Goal: Task Accomplishment & Management: Use online tool/utility

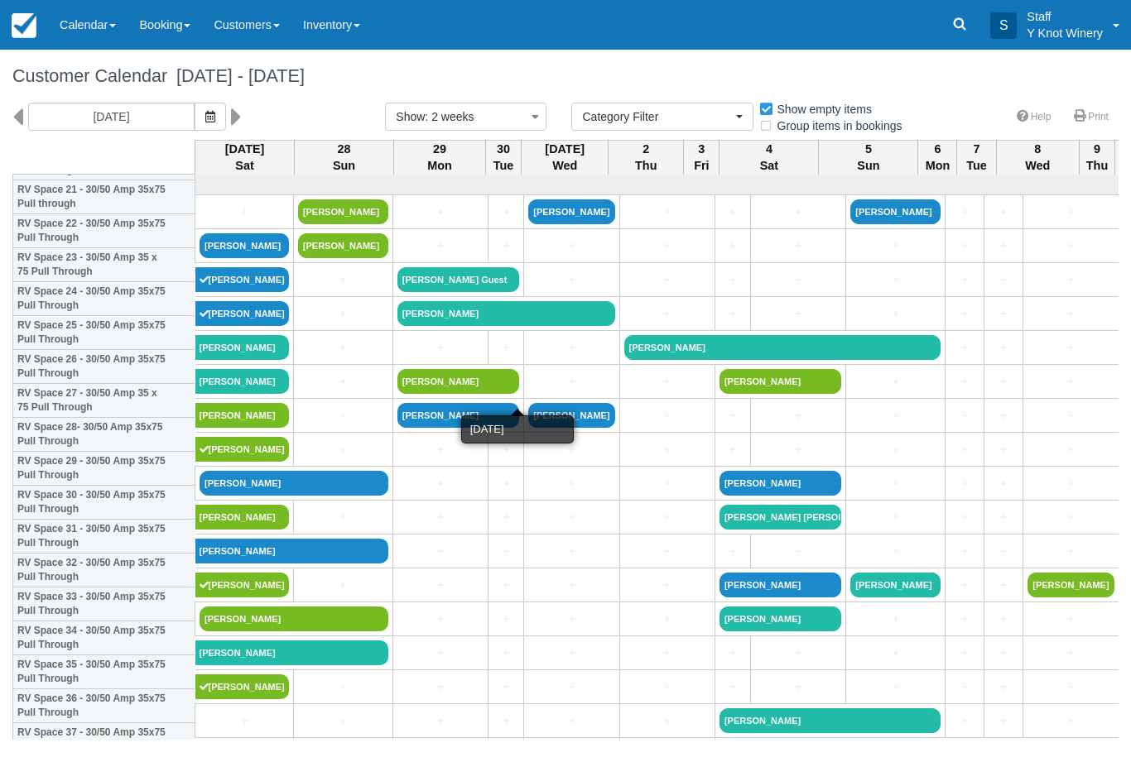
select select
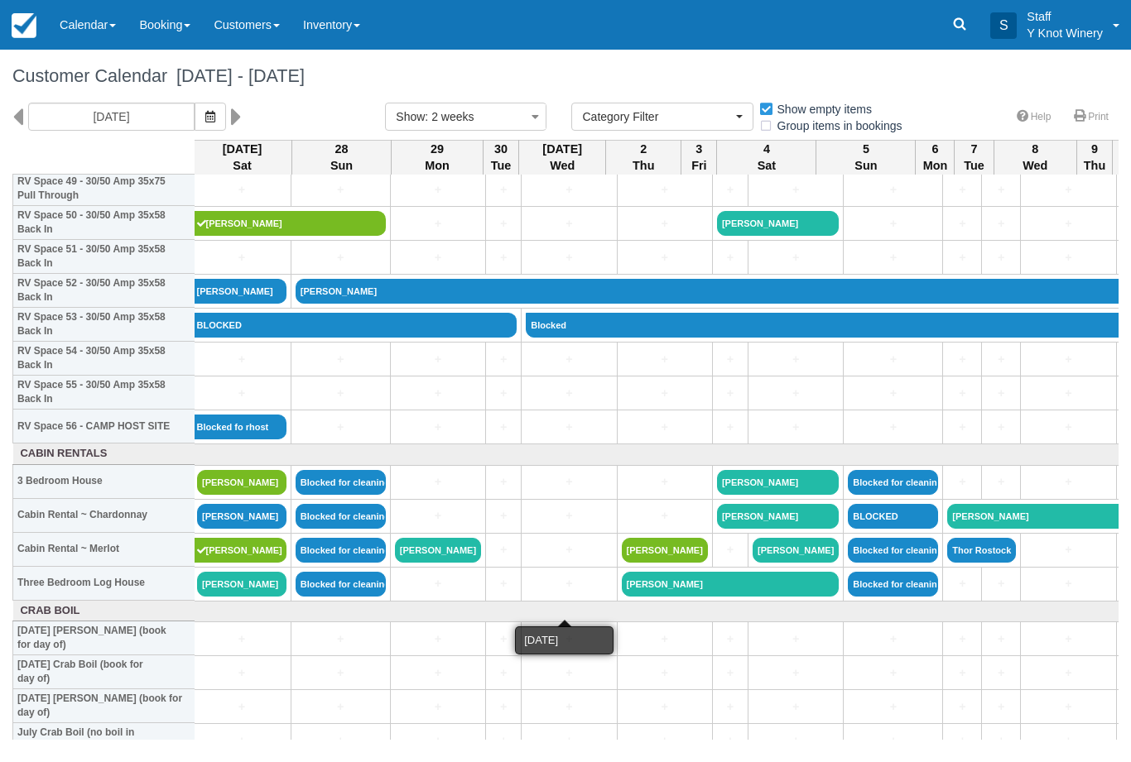
scroll to position [1719, 2]
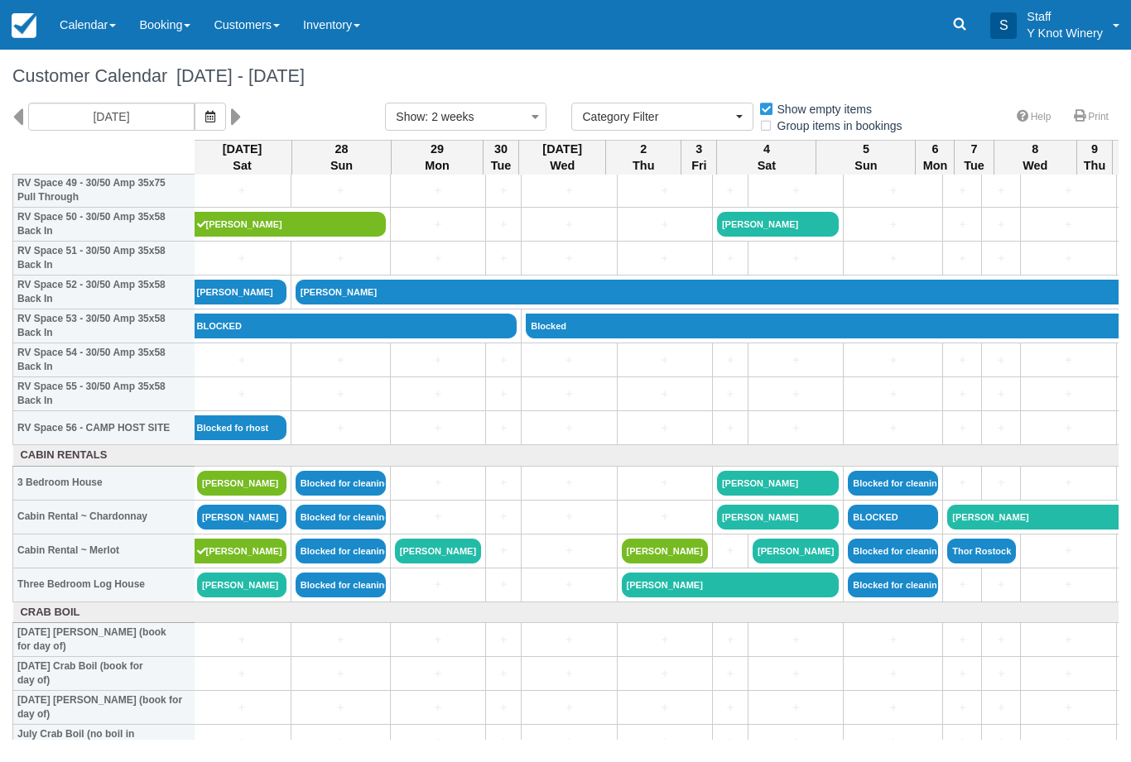
click at [92, 25] on link "Calendar" at bounding box center [87, 25] width 79 height 50
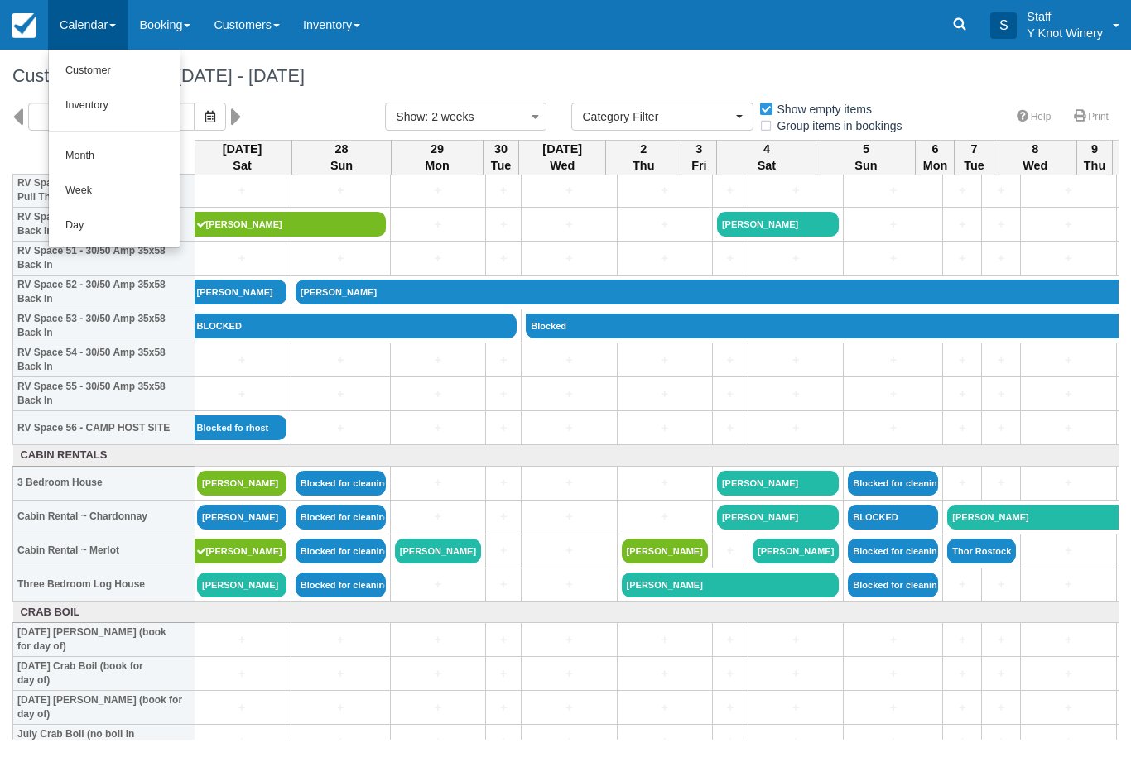
click at [103, 62] on link "Customer" at bounding box center [114, 71] width 131 height 35
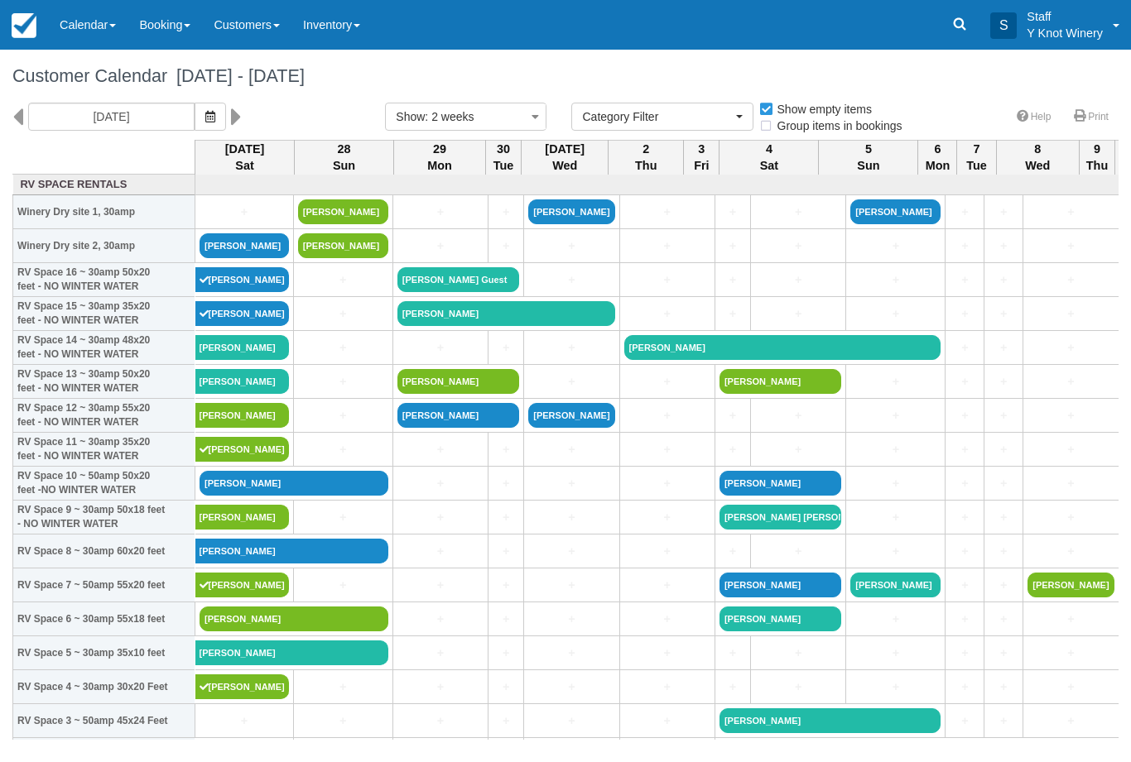
select select
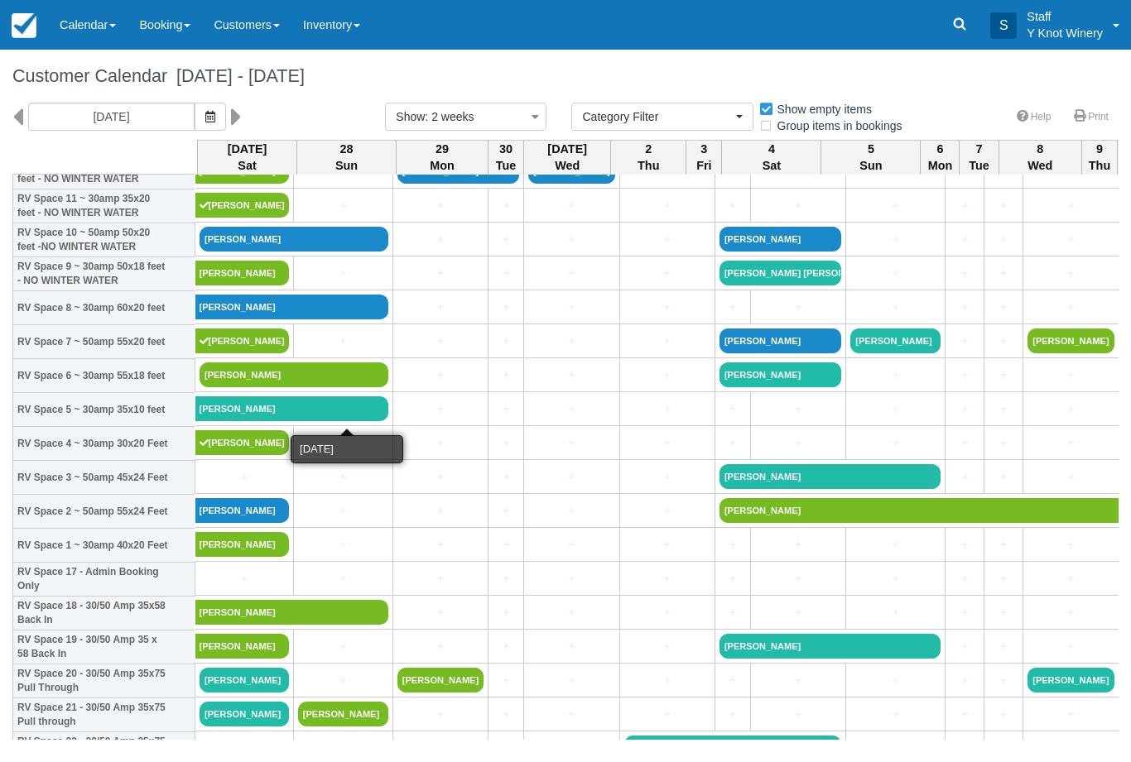
scroll to position [244, 0]
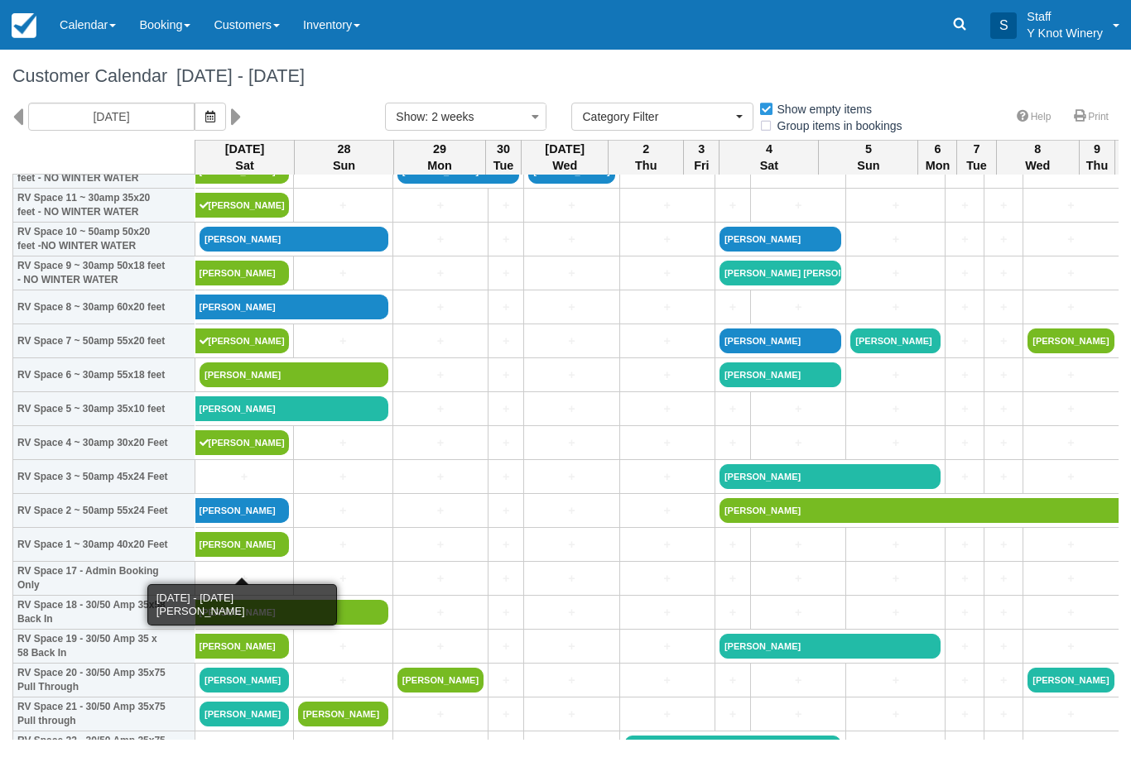
click at [240, 557] on link "Greg Chylewski" at bounding box center [242, 544] width 94 height 25
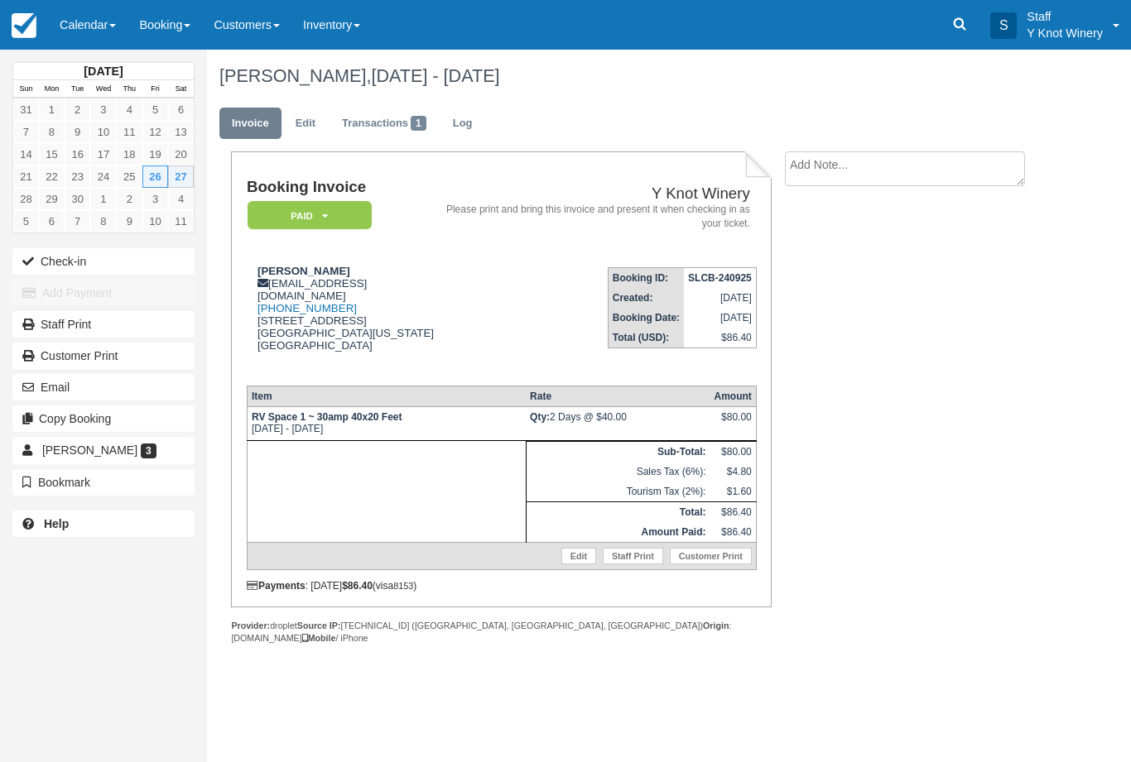
scroll to position [161, 185]
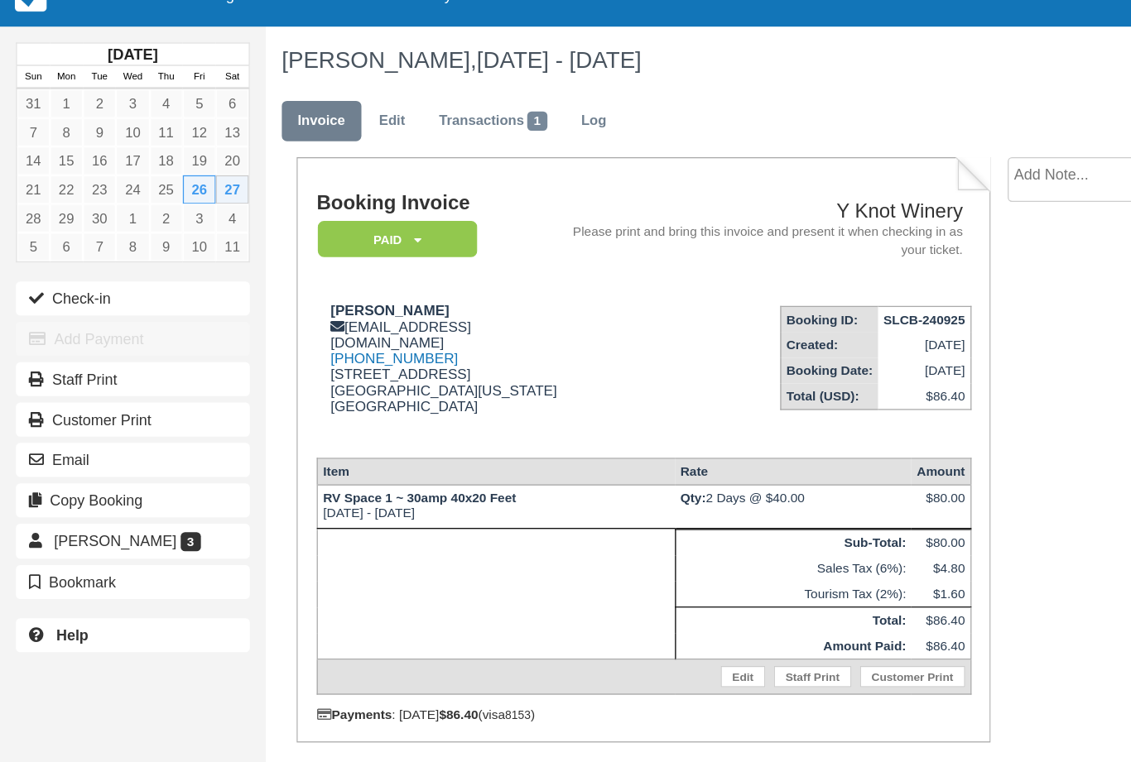
click at [65, 248] on button "Check-in" at bounding box center [103, 261] width 182 height 26
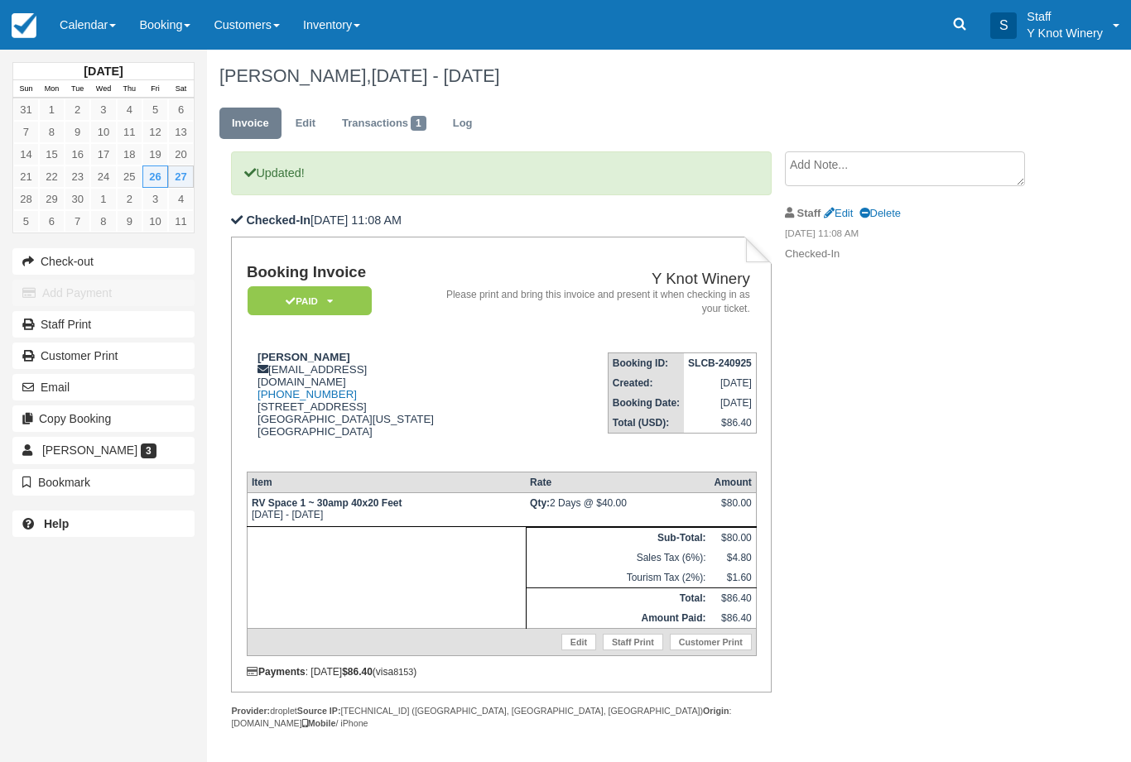
click at [83, 25] on link "Calendar" at bounding box center [87, 25] width 79 height 50
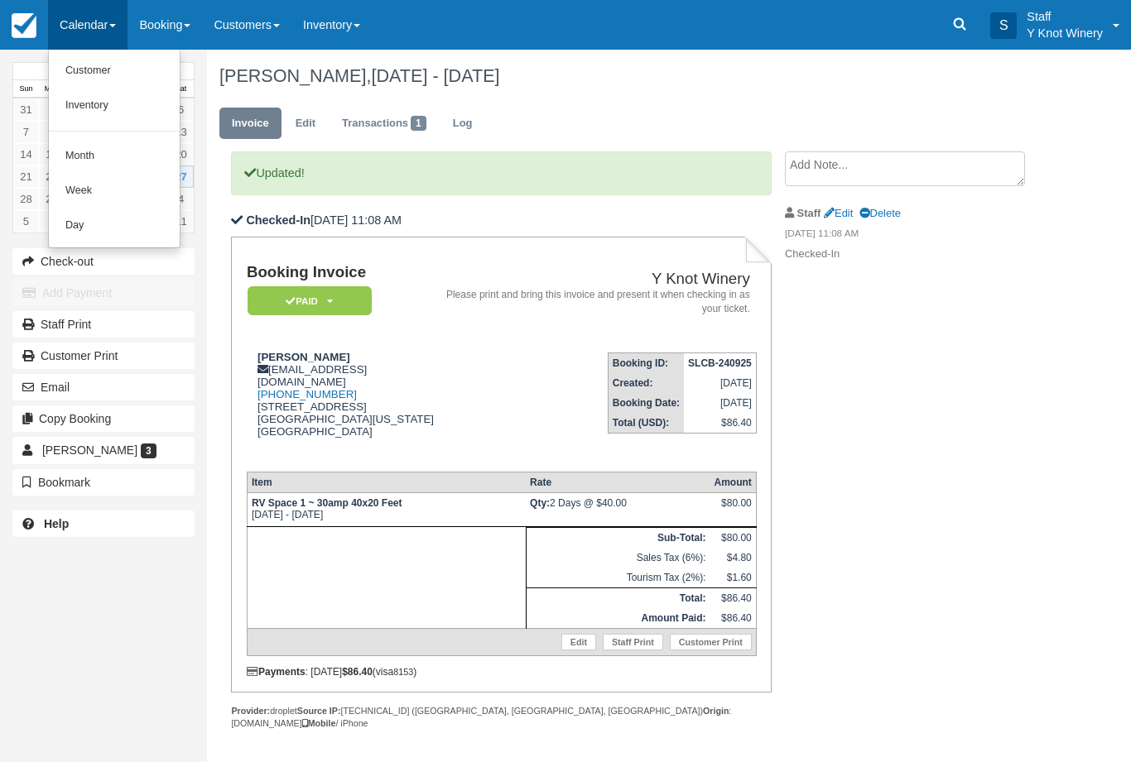
click at [93, 70] on link "Customer" at bounding box center [114, 71] width 131 height 35
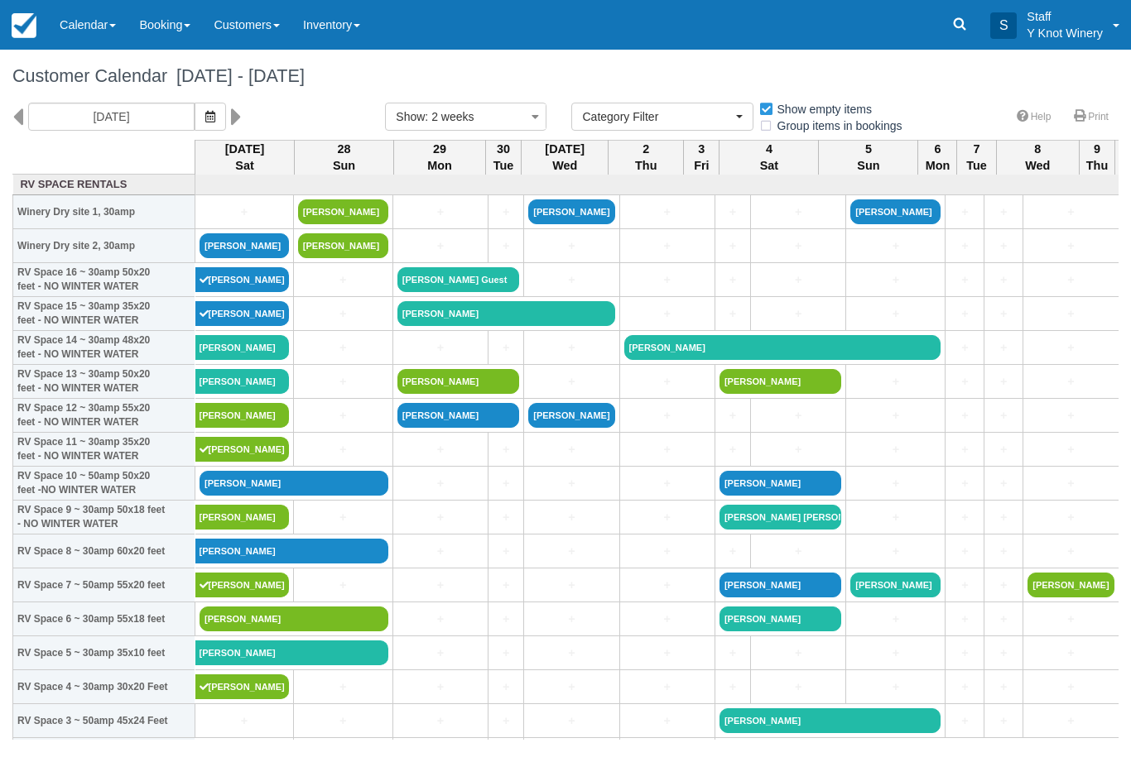
select select
click at [241, 625] on link "[PERSON_NAME]" at bounding box center [294, 619] width 189 height 25
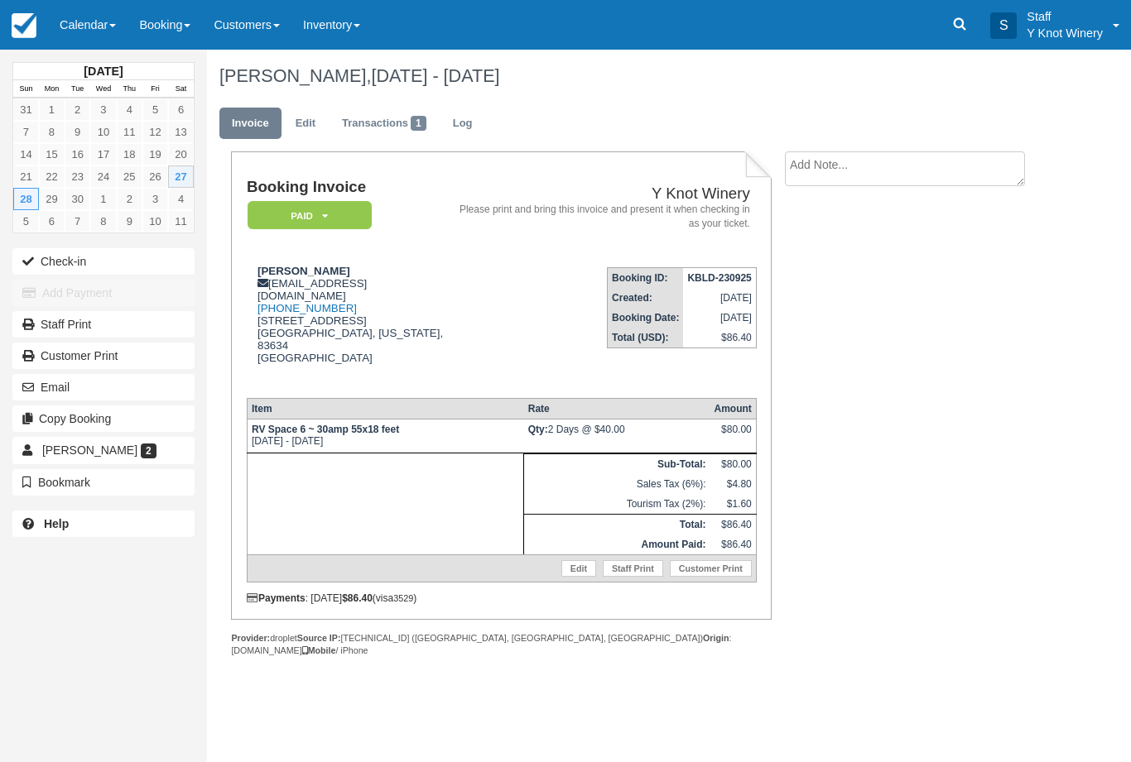
click at [108, 16] on link "Calendar" at bounding box center [87, 25] width 79 height 50
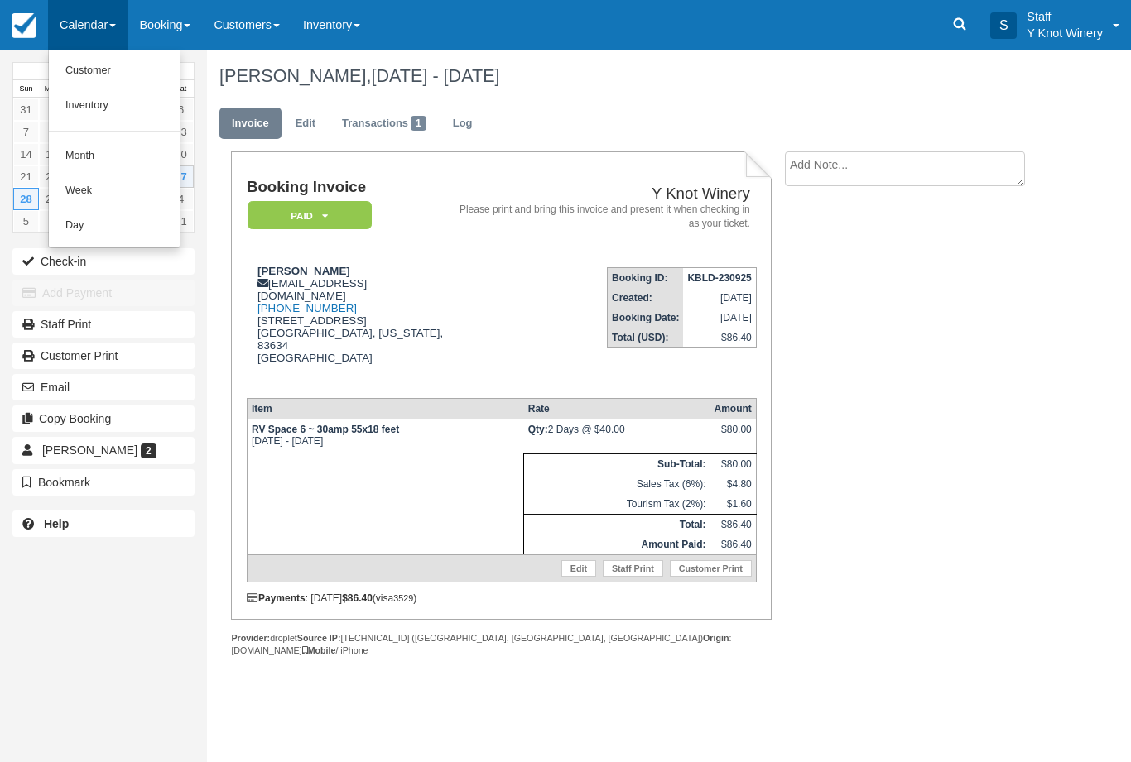
click at [123, 72] on link "Customer" at bounding box center [114, 71] width 131 height 35
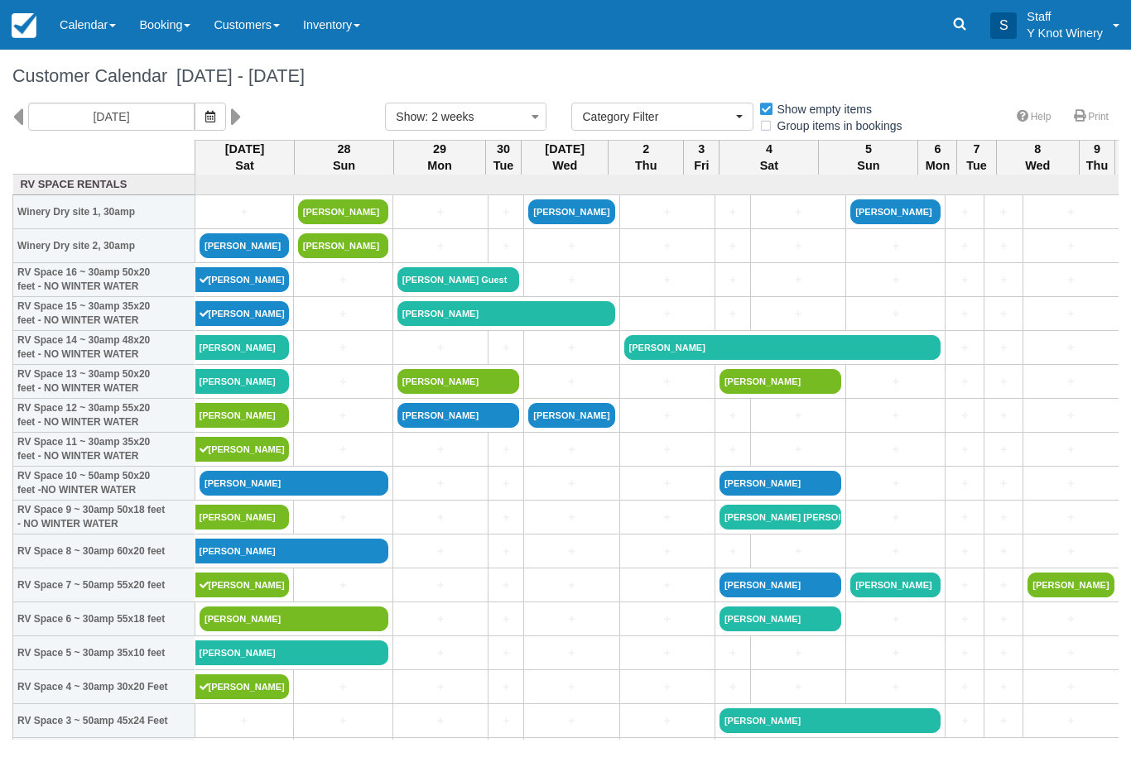
select select
click at [263, 629] on link "[PERSON_NAME]" at bounding box center [294, 619] width 189 height 25
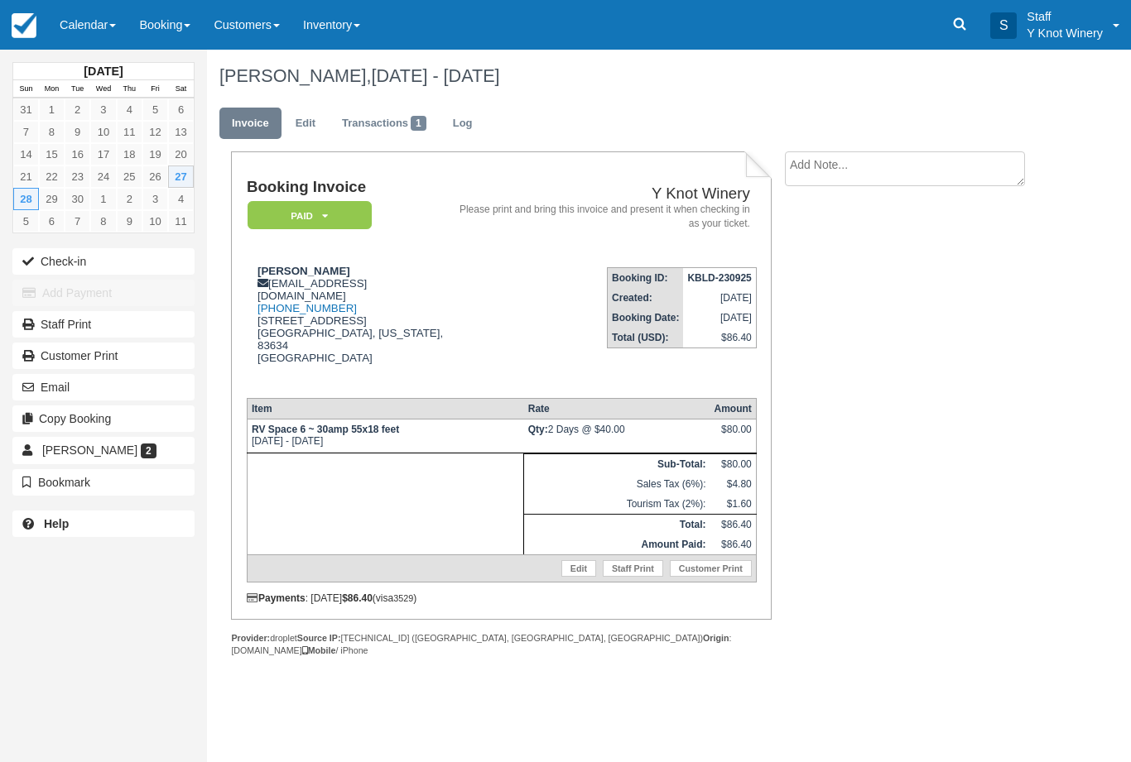
click at [164, 258] on button "Check-in" at bounding box center [103, 261] width 182 height 26
